Goal: Browse casually: Explore the website without a specific task or goal

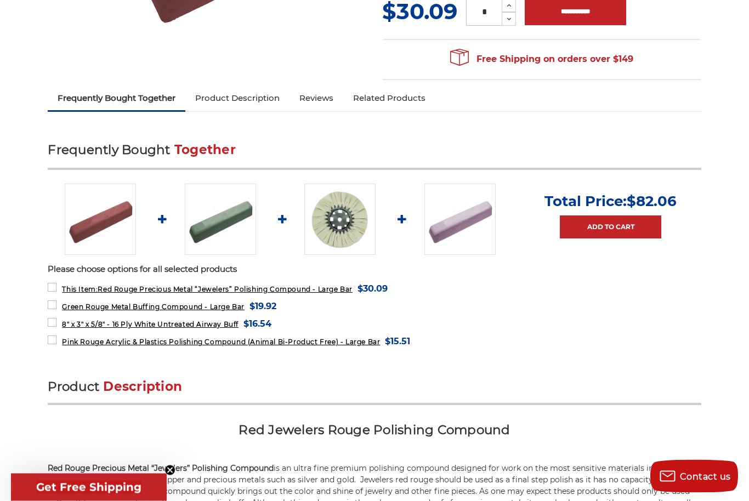
scroll to position [305, 0]
click at [331, 217] on img at bounding box center [340, 219] width 71 height 71
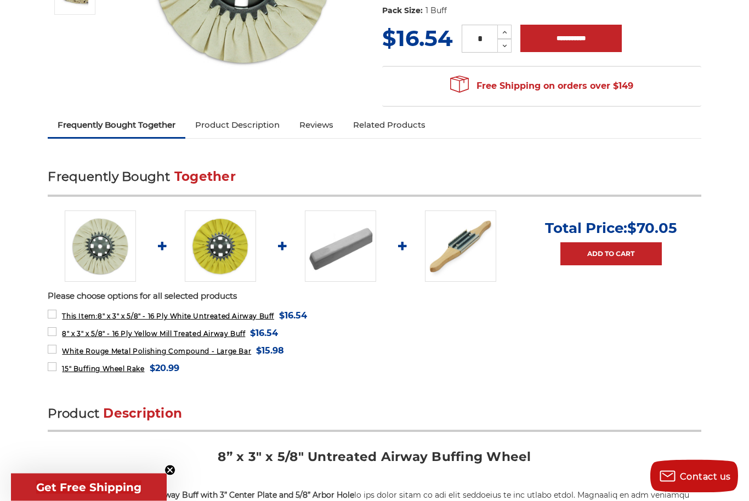
scroll to position [278, 0]
click at [462, 253] on img at bounding box center [460, 246] width 71 height 71
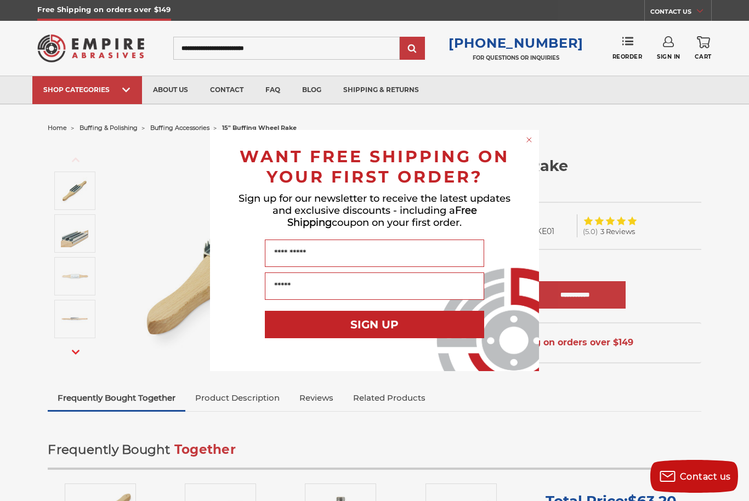
click at [522, 138] on form "WANT FREE SHIPPING ON YOUR FIRST ORDER? Sign up for our newsletter to receive t…" at bounding box center [374, 250] width 329 height 241
click at [529, 142] on circle "Close dialog" at bounding box center [530, 140] width 10 height 10
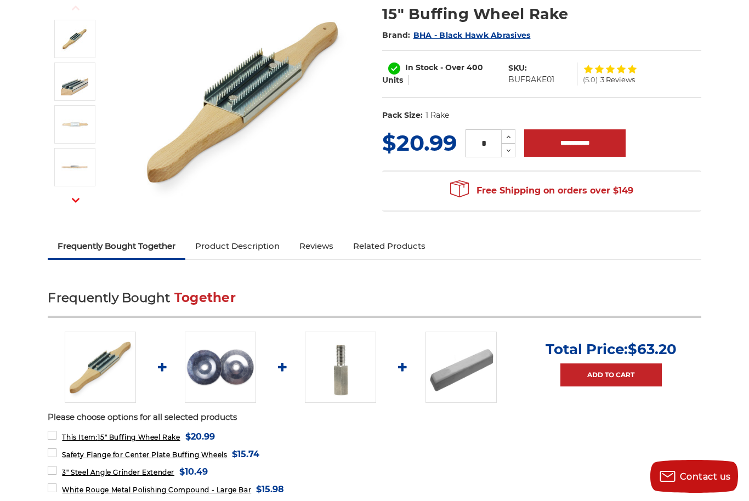
scroll to position [119, 0]
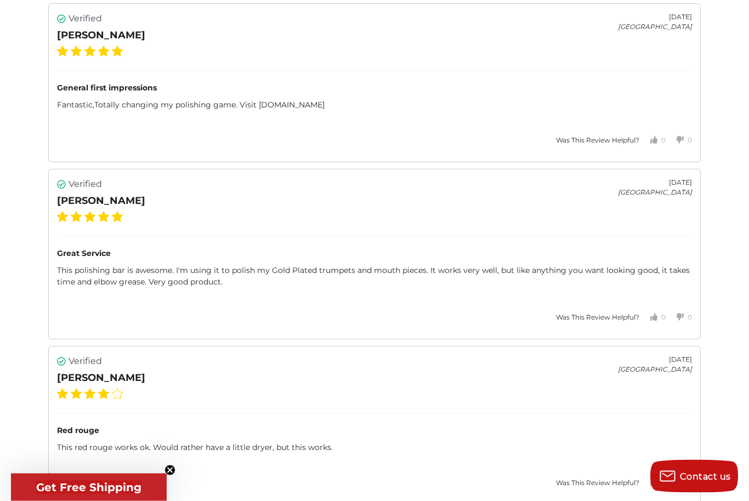
scroll to position [2079, 0]
click at [285, 102] on span "Visit [DOMAIN_NAME]" at bounding box center [282, 105] width 85 height 10
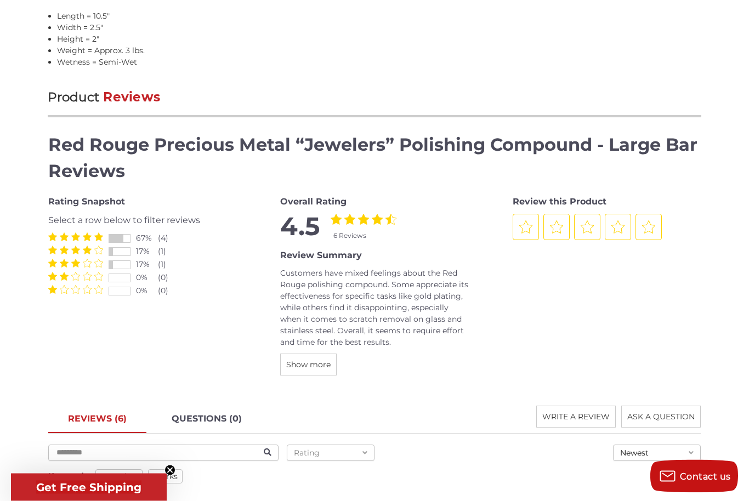
scroll to position [1180, 0]
